Goal: Task Accomplishment & Management: Use online tool/utility

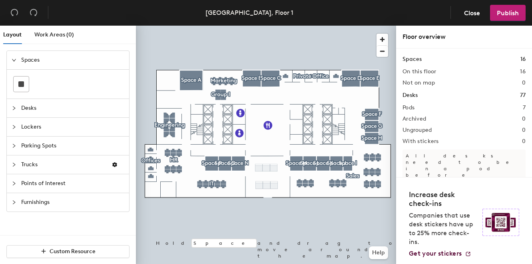
click at [12, 108] on icon "collapsed" at bounding box center [14, 108] width 5 height 5
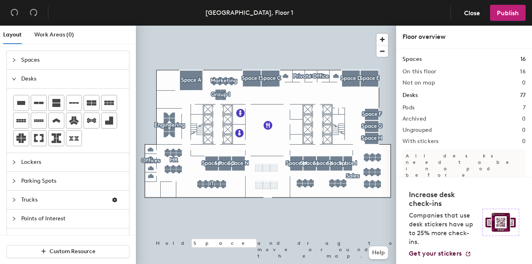
click at [15, 60] on icon "collapsed" at bounding box center [14, 60] width 5 height 5
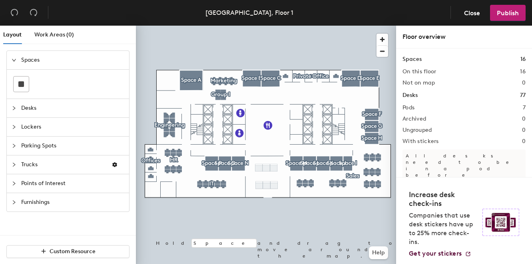
click at [14, 109] on icon "collapsed" at bounding box center [14, 108] width 5 height 5
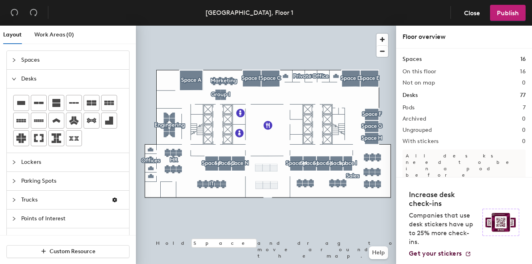
scroll to position [18, 0]
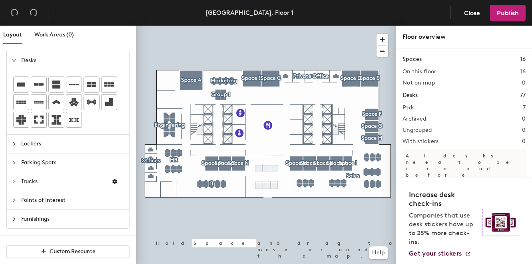
click at [14, 146] on div at bounding box center [17, 143] width 10 height 9
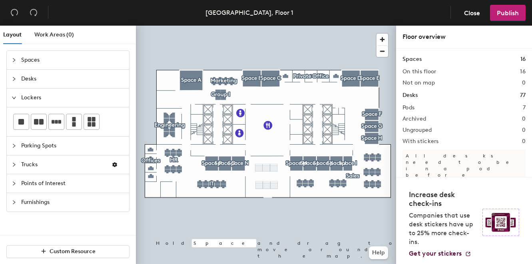
click at [14, 146] on icon "collapsed" at bounding box center [14, 146] width 2 height 4
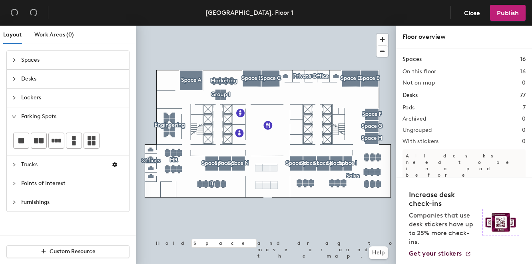
click at [26, 184] on span "Points of Interest" at bounding box center [72, 183] width 103 height 18
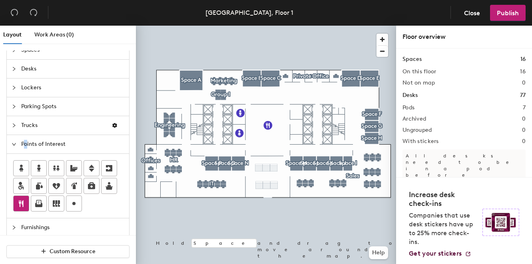
scroll to position [18, 0]
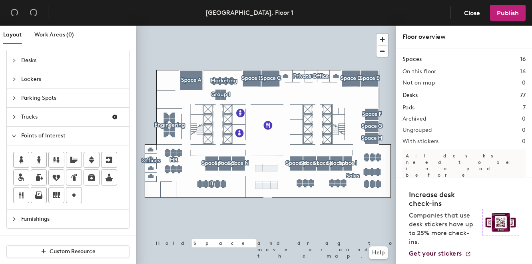
click at [21, 218] on div at bounding box center [17, 218] width 10 height 9
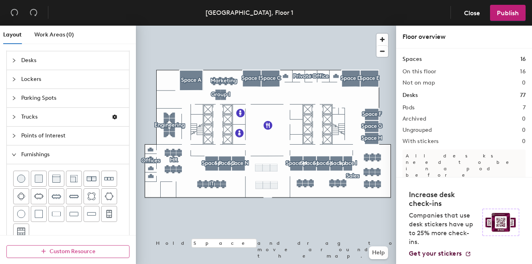
click at [39, 250] on button "Custom Resource" at bounding box center [67, 251] width 123 height 13
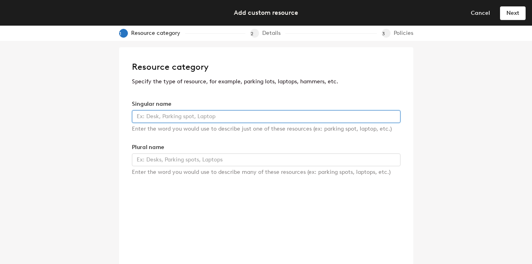
click at [188, 117] on input "text" at bounding box center [266, 116] width 269 height 13
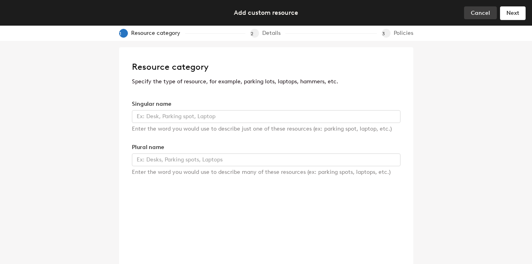
click at [476, 11] on span "Cancel" at bounding box center [480, 13] width 19 height 7
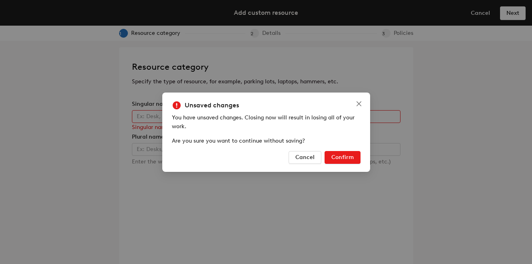
click at [341, 157] on span "Confirm" at bounding box center [343, 157] width 22 height 7
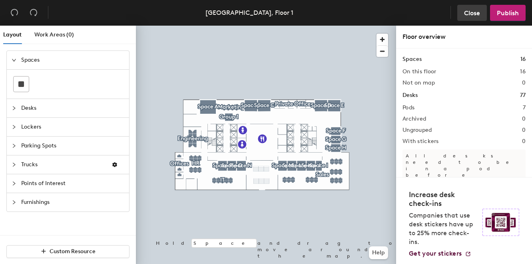
click at [467, 12] on span "Close" at bounding box center [472, 13] width 16 height 8
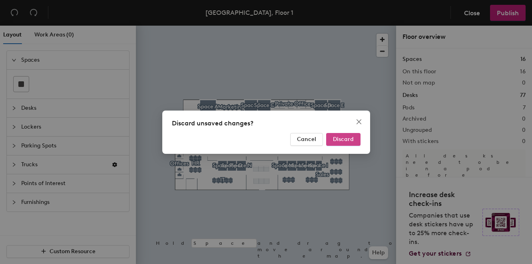
click at [347, 136] on span "Discard" at bounding box center [343, 139] width 21 height 7
